Goal: Task Accomplishment & Management: Complete application form

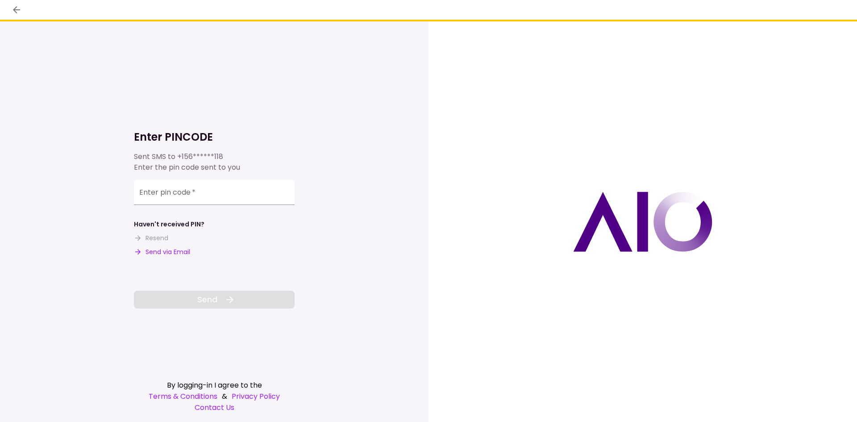
click at [172, 247] on button "Send via Email" at bounding box center [162, 251] width 56 height 9
click at [188, 193] on input "Enter pin code   *" at bounding box center [214, 192] width 161 height 25
paste input "******"
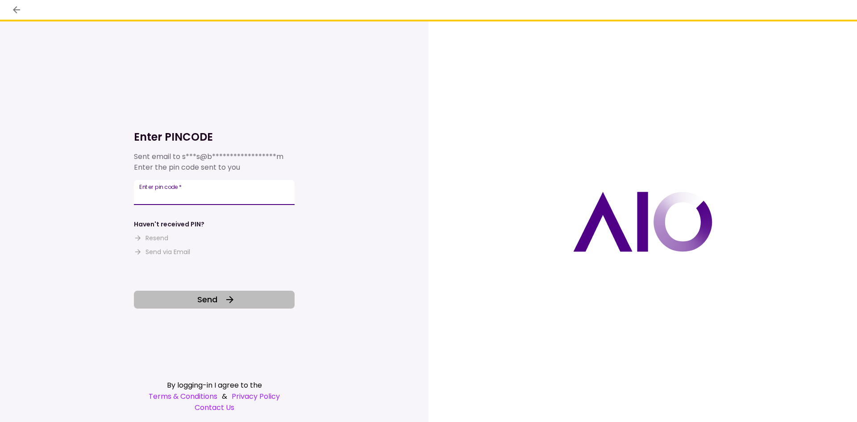
type input "******"
click at [248, 303] on button "Send" at bounding box center [214, 299] width 161 height 18
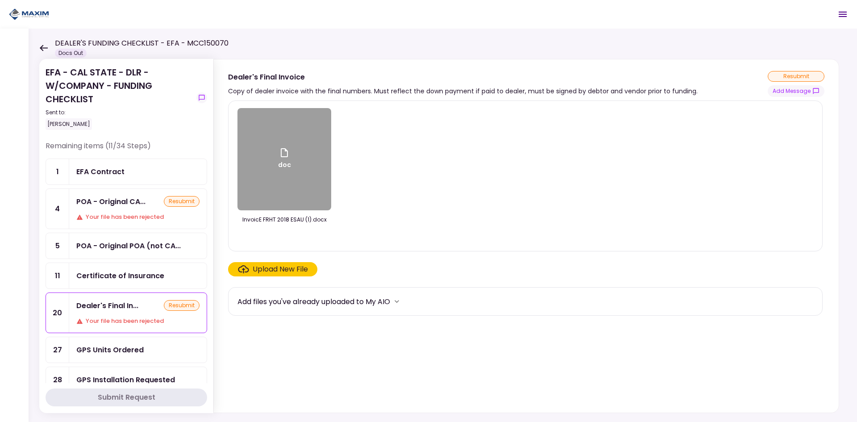
click at [100, 319] on div "Your file has been rejected" at bounding box center [137, 320] width 123 height 9
click at [125, 244] on div "POA - Original POA (not CA..." at bounding box center [128, 245] width 104 height 11
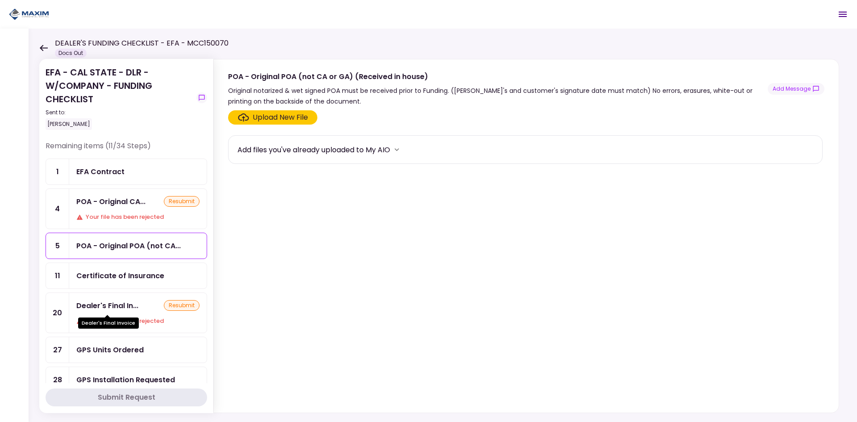
click at [127, 314] on div "Dealer's Final Invoice" at bounding box center [108, 319] width 61 height 17
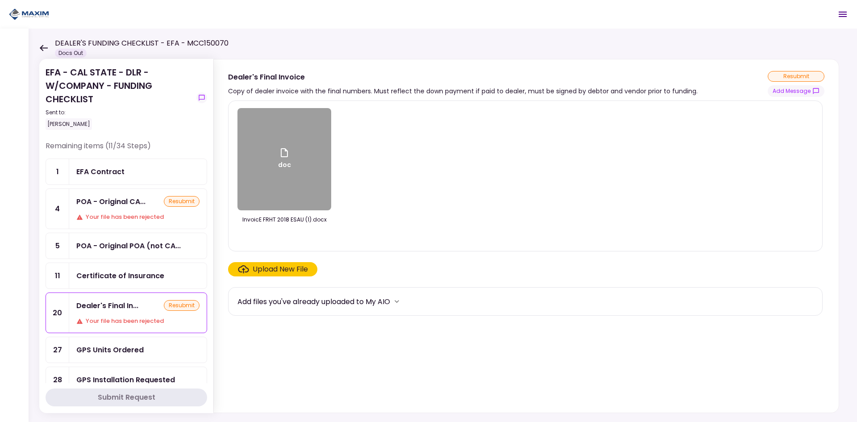
scroll to position [45, 0]
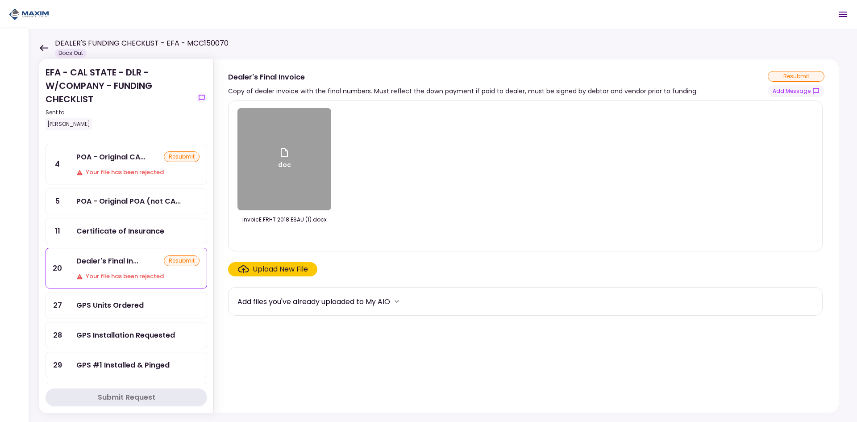
click at [136, 305] on div "GPS Units Ordered" at bounding box center [109, 304] width 67 height 11
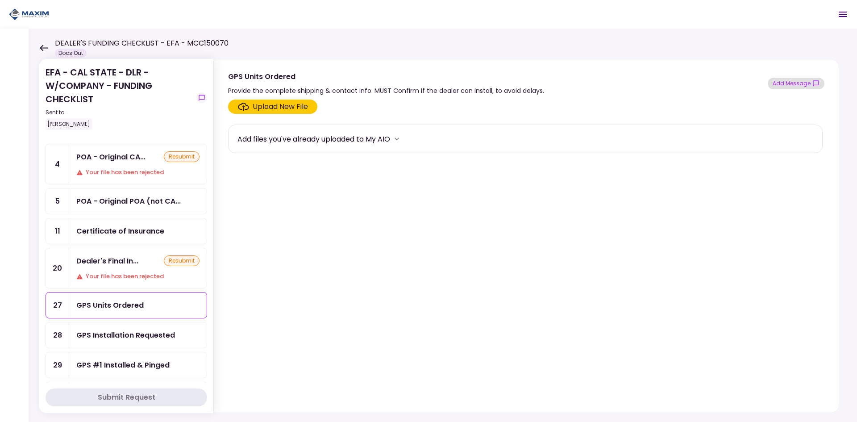
click at [813, 80] on icon "show-messages" at bounding box center [815, 83] width 7 height 7
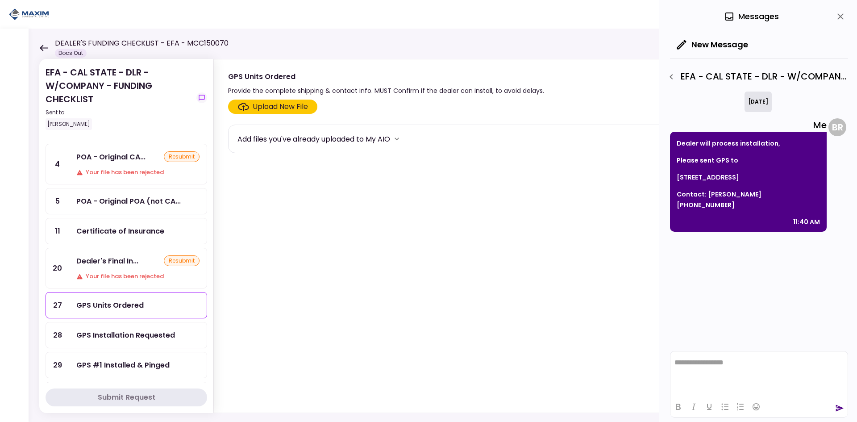
click at [740, 372] on html "**********" at bounding box center [758, 362] width 177 height 22
click at [840, 410] on icon "send" at bounding box center [839, 407] width 9 height 9
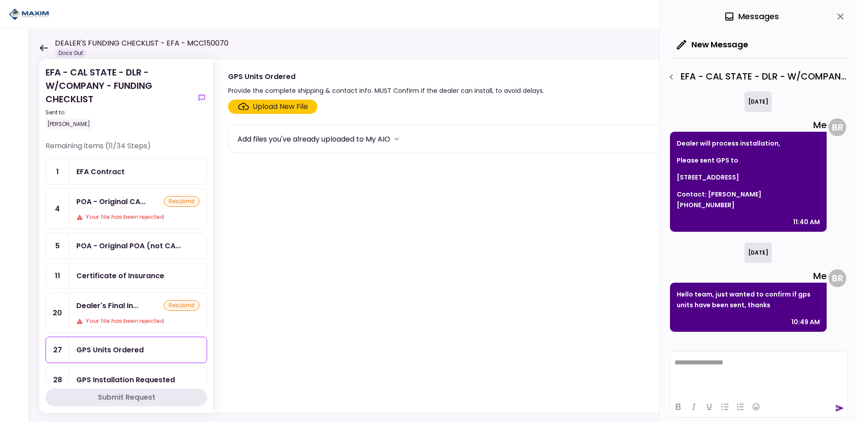
click at [152, 226] on div "POA - Original CA... resubmit Your file has been rejected" at bounding box center [137, 209] width 137 height 40
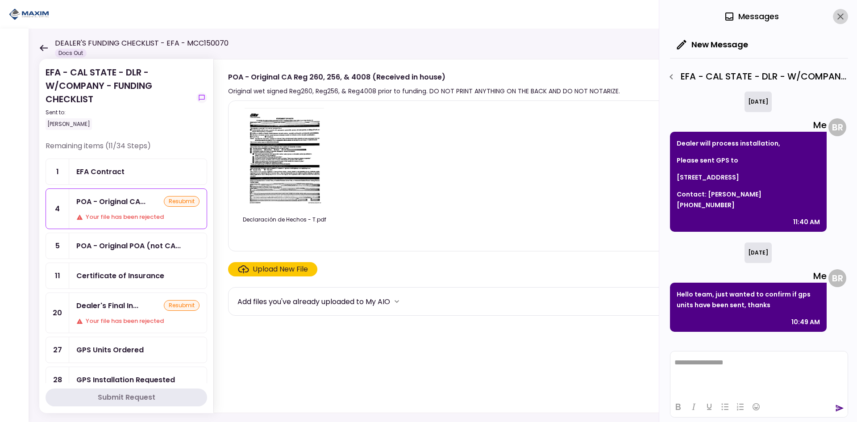
click at [842, 17] on icon "close" at bounding box center [840, 16] width 11 height 11
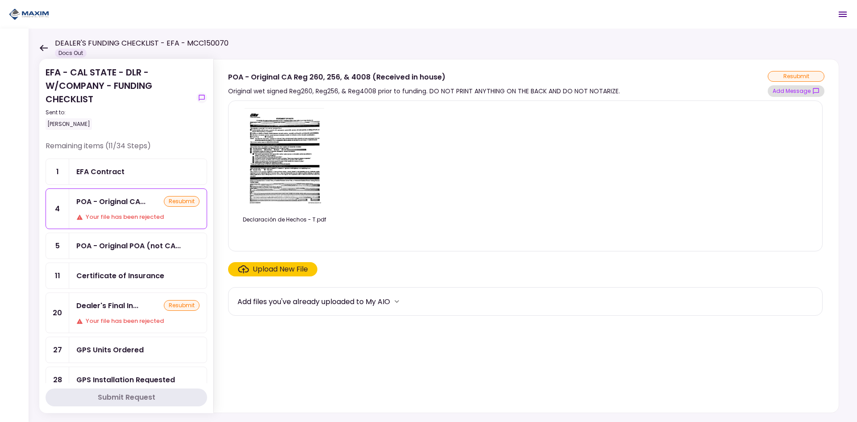
click at [805, 88] on button "Add Message" at bounding box center [795, 91] width 57 height 12
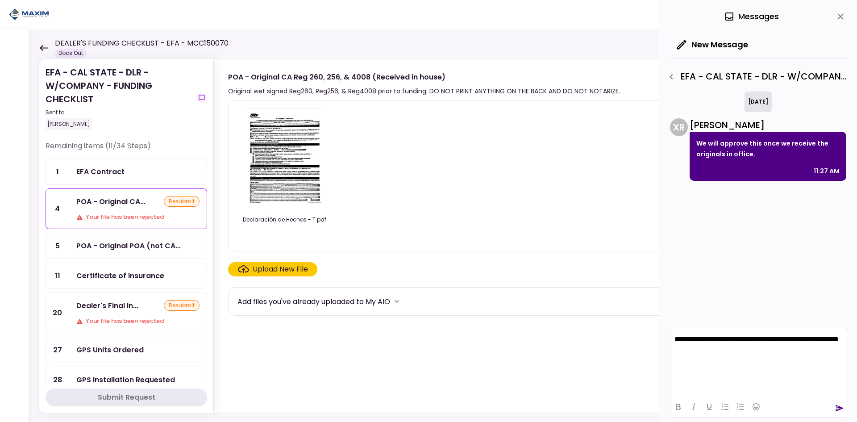
click at [840, 410] on icon "send" at bounding box center [839, 407] width 9 height 9
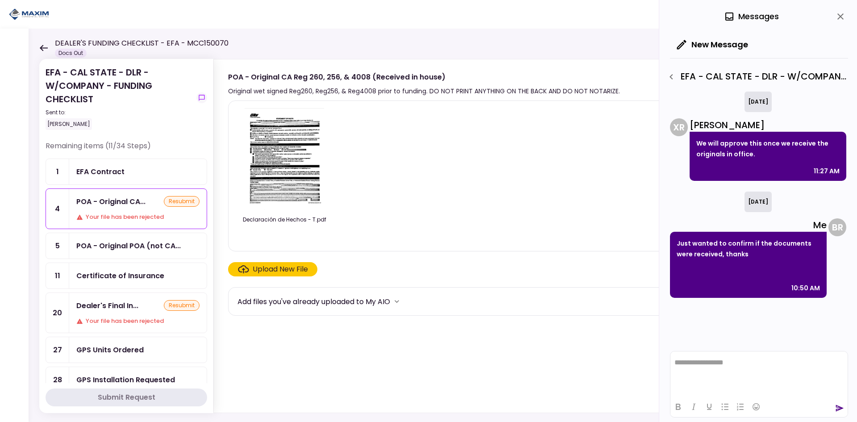
click at [842, 16] on icon "close" at bounding box center [840, 16] width 11 height 11
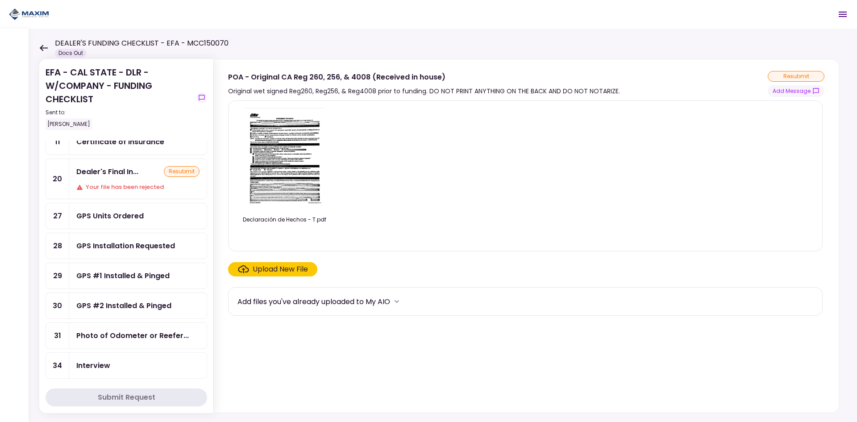
scroll to position [178, 0]
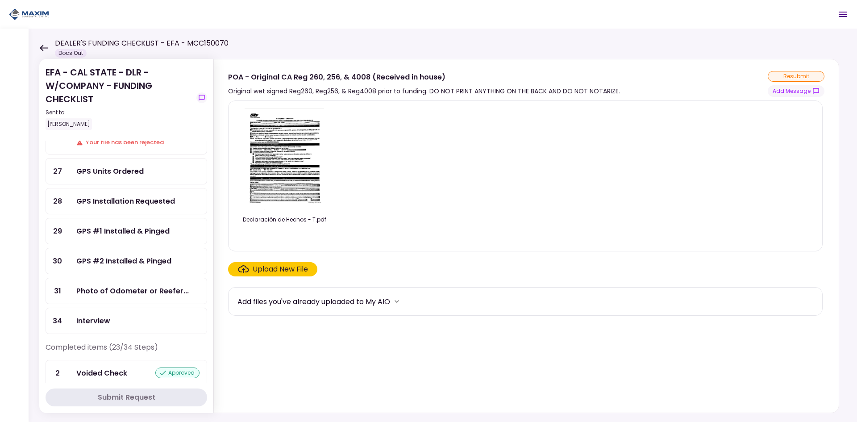
click at [173, 298] on div "Photo of Odometer or Reefer..." at bounding box center [137, 290] width 137 height 25
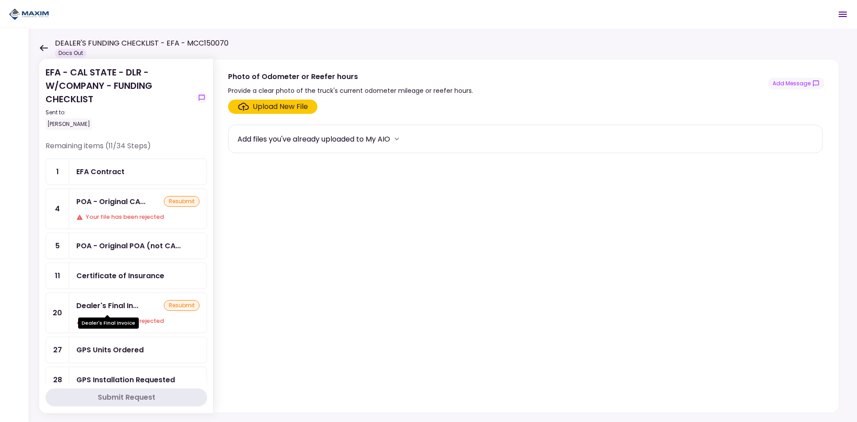
click at [124, 312] on div "Dealer's Final Invoice" at bounding box center [108, 319] width 61 height 17
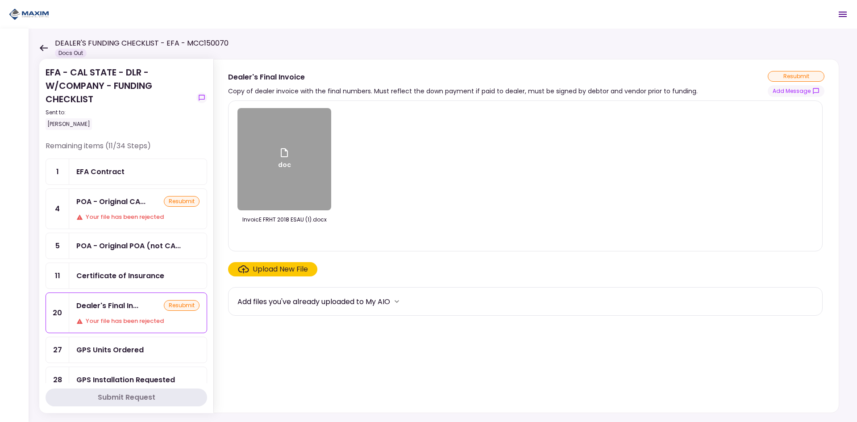
click at [289, 268] on div "Upload New File" at bounding box center [280, 269] width 55 height 11
click at [0, 0] on input "Upload New File" at bounding box center [0, 0] width 0 height 0
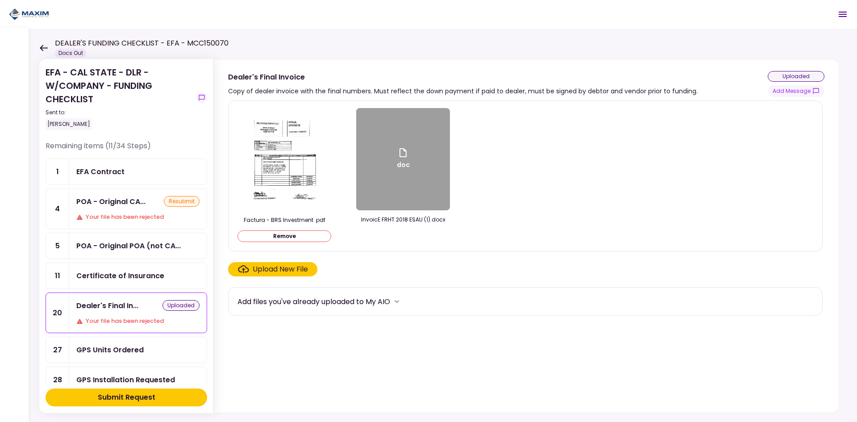
click at [414, 230] on div at bounding box center [403, 236] width 94 height 12
click at [404, 212] on span at bounding box center [403, 211] width 5 height 4
click at [403, 148] on icon at bounding box center [402, 152] width 7 height 9
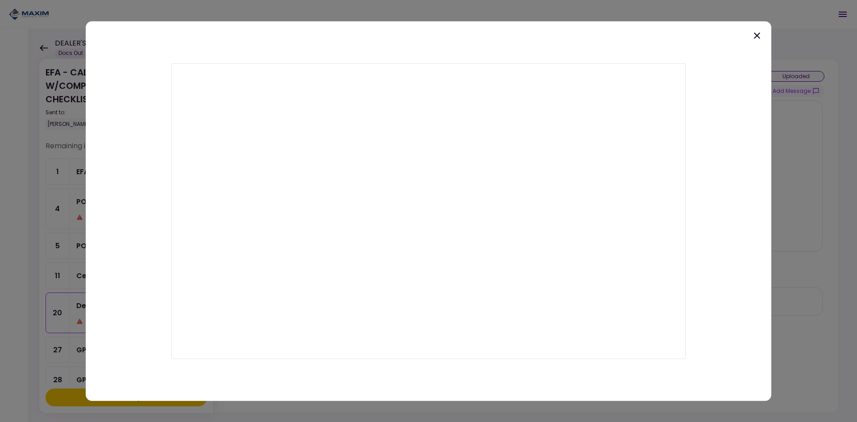
click at [754, 133] on div at bounding box center [428, 211] width 685 height 380
click at [755, 36] on icon at bounding box center [756, 35] width 11 height 11
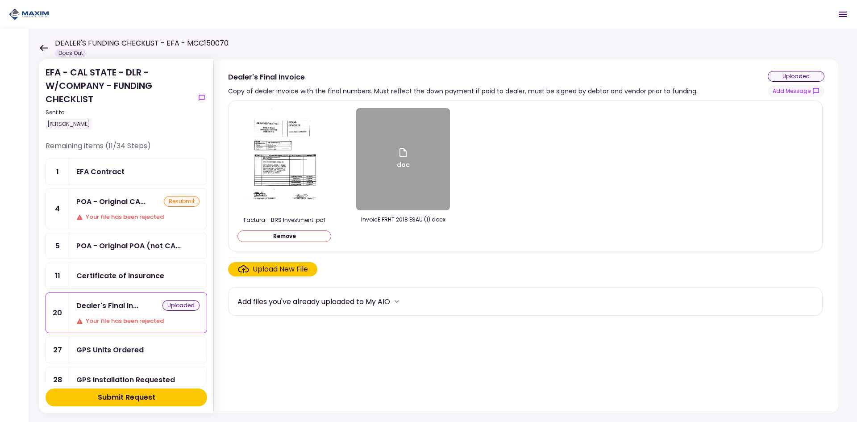
click at [125, 395] on div "Submit Request" at bounding box center [127, 397] width 58 height 11
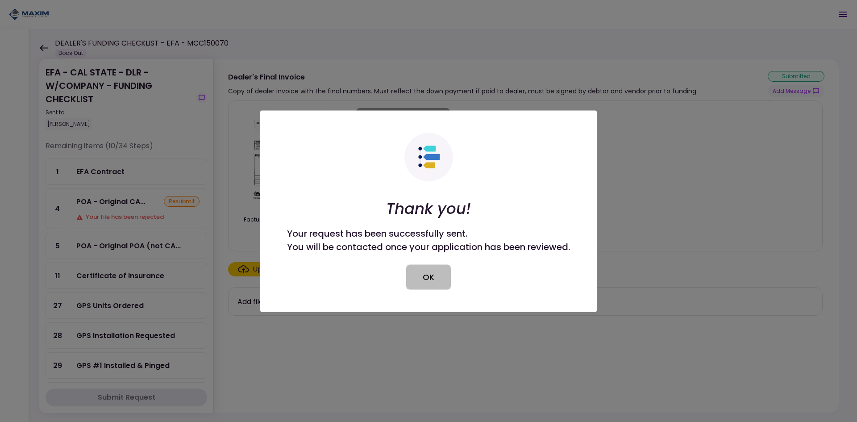
click at [428, 274] on button "OK" at bounding box center [428, 276] width 45 height 25
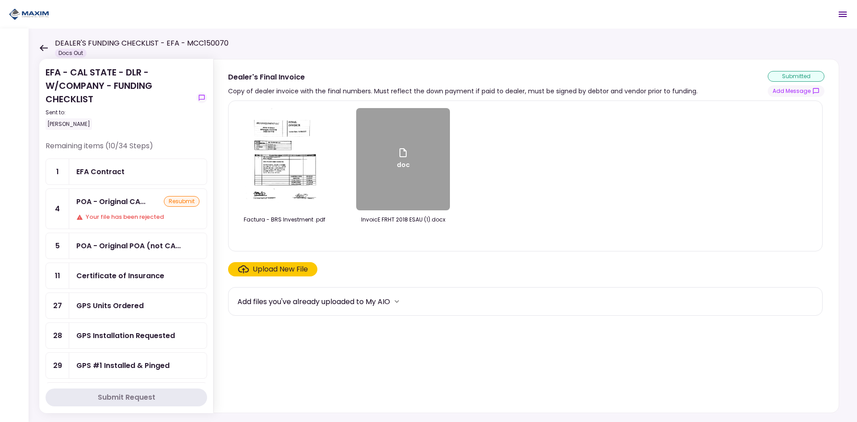
click at [102, 213] on div "Your file has been rejected" at bounding box center [137, 216] width 123 height 9
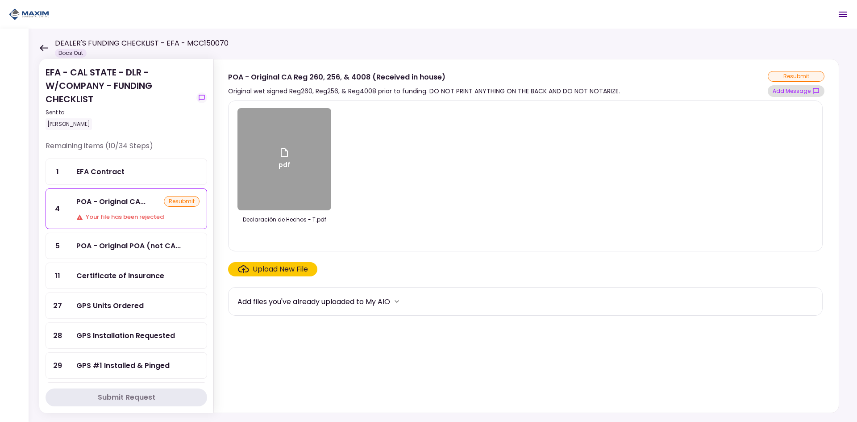
click at [783, 93] on button "Add Message" at bounding box center [795, 91] width 57 height 12
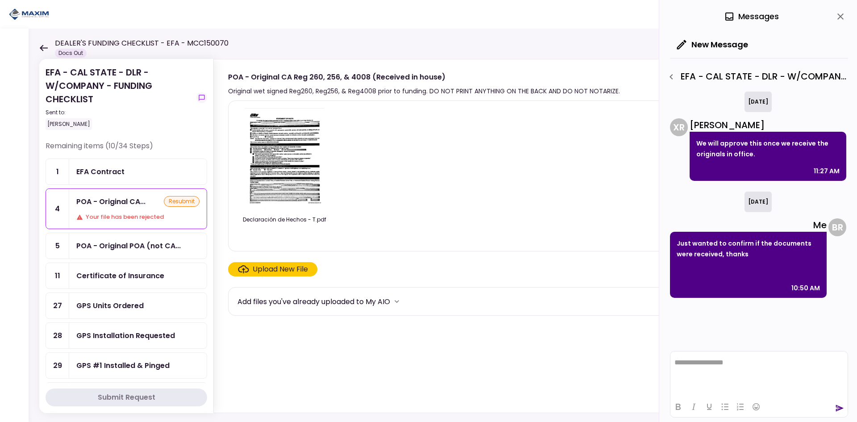
click at [767, 85] on button "Add Message" at bounding box center [795, 91] width 57 height 12
